Goal: Find specific page/section: Find specific page/section

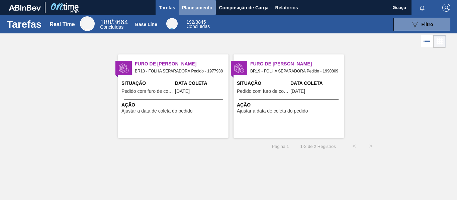
click at [198, 8] on span "Planejamento" at bounding box center [197, 8] width 30 height 8
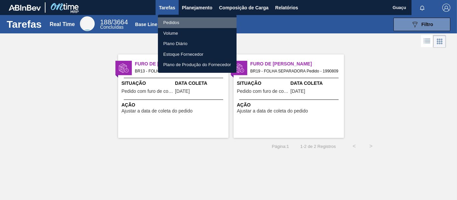
click at [177, 21] on li "Pedidos" at bounding box center [197, 22] width 79 height 11
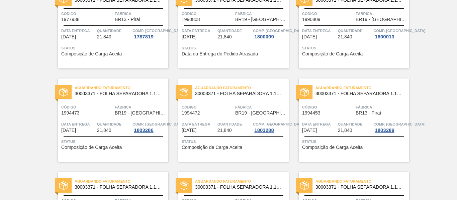
scroll to position [34, 0]
